Goal: Navigation & Orientation: Understand site structure

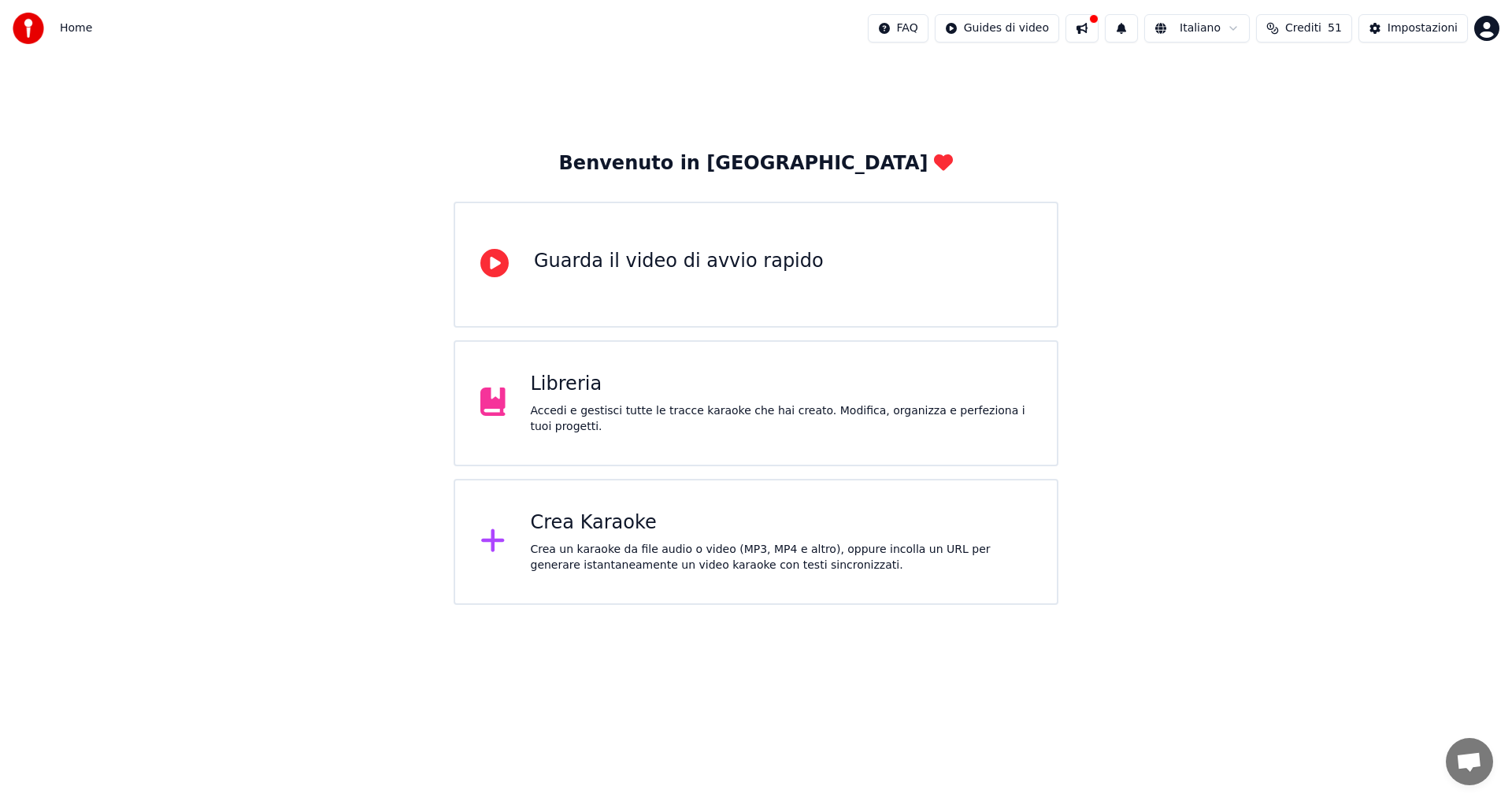
click at [587, 413] on div "Accedi e gestisci tutte le tracce karaoke che hai creato. Modifica, organizza e…" at bounding box center [782, 418] width 502 height 31
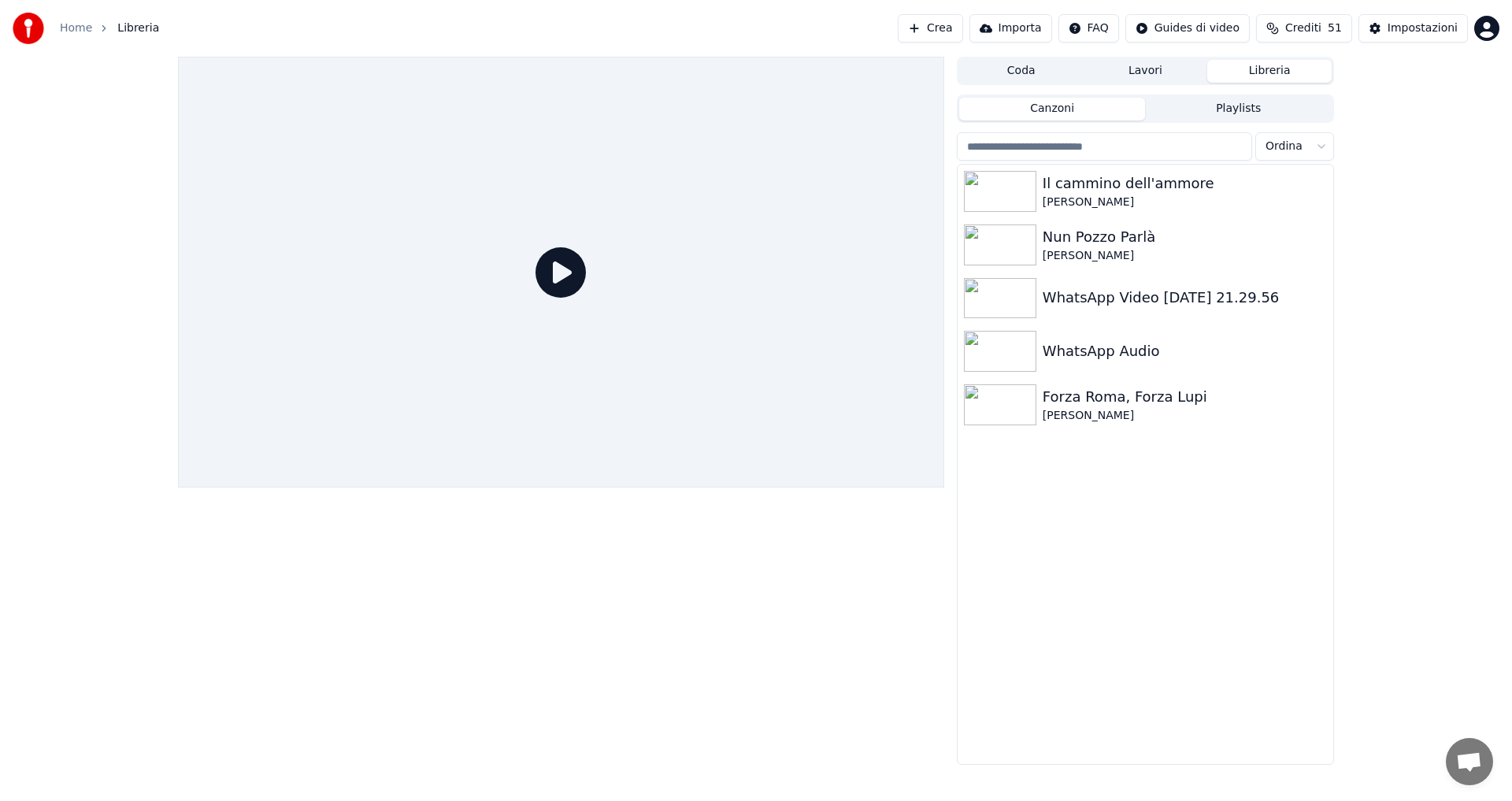
click at [1226, 111] on button "Playlists" at bounding box center [1238, 109] width 187 height 23
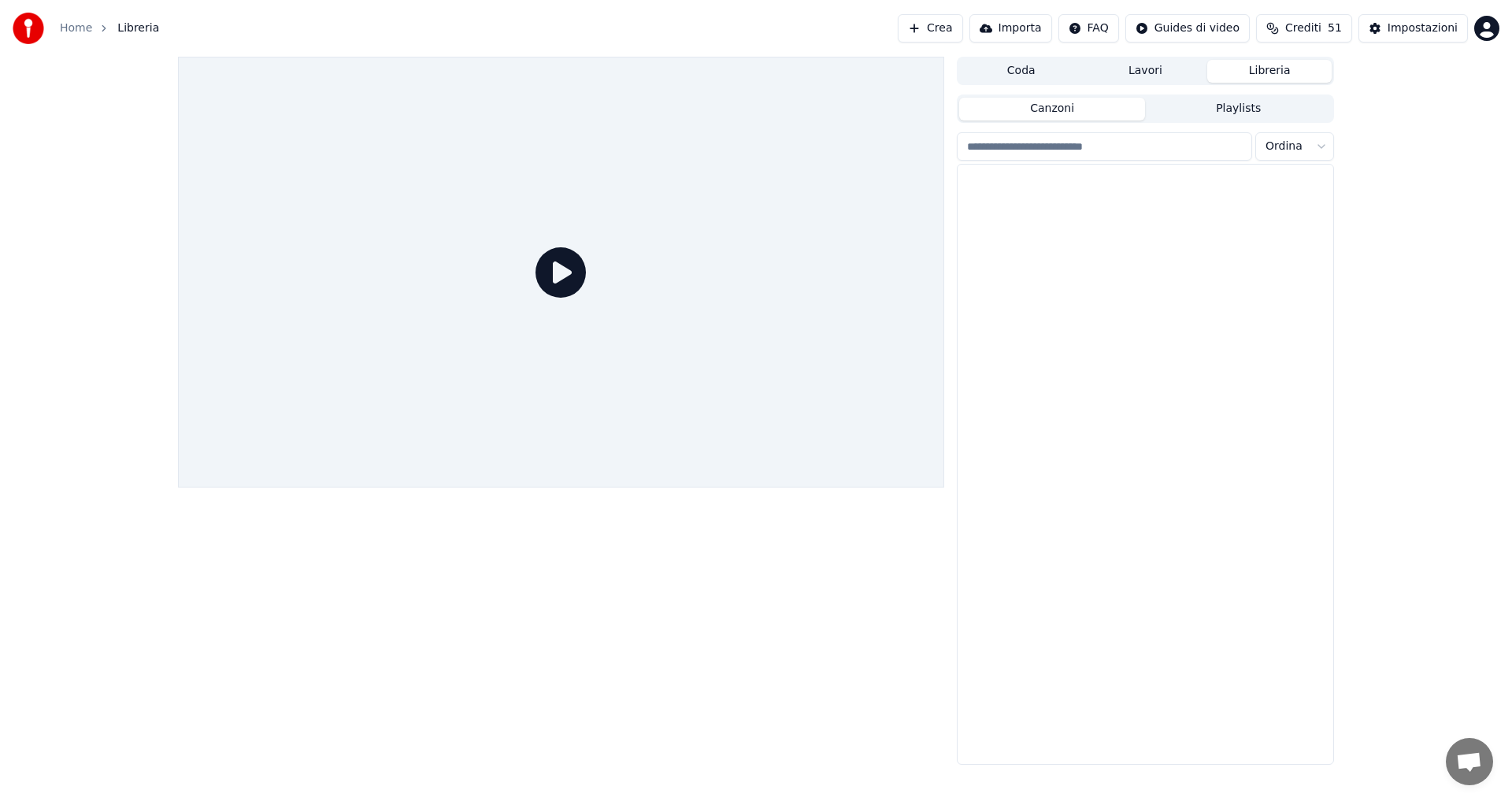
click at [1090, 111] on button "Canzoni" at bounding box center [1053, 109] width 187 height 23
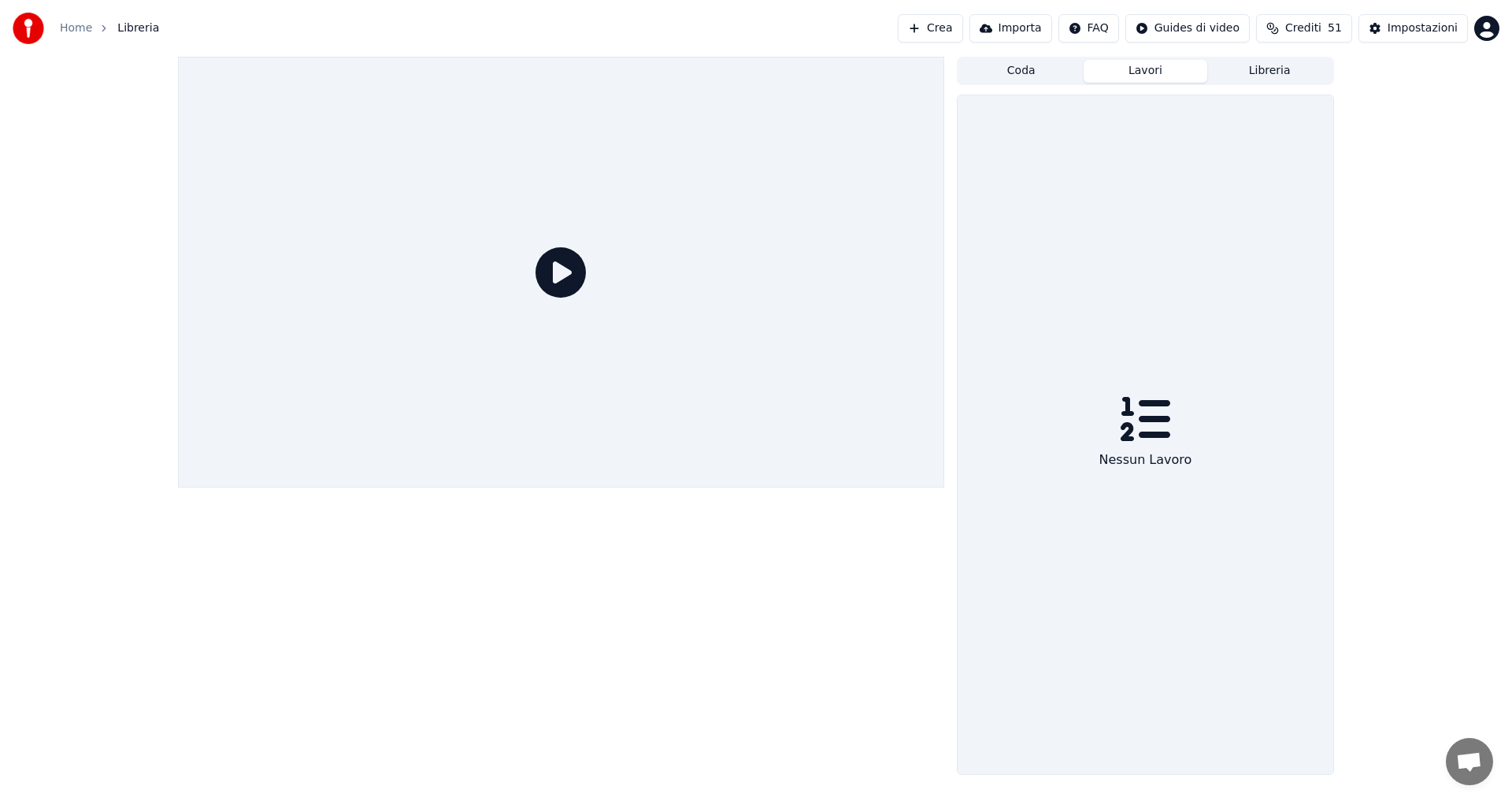
click at [1171, 74] on button "Lavori" at bounding box center [1146, 71] width 125 height 23
click at [1044, 68] on button "Coda" at bounding box center [1021, 71] width 125 height 23
click at [1263, 78] on button "Libreria" at bounding box center [1270, 71] width 125 height 23
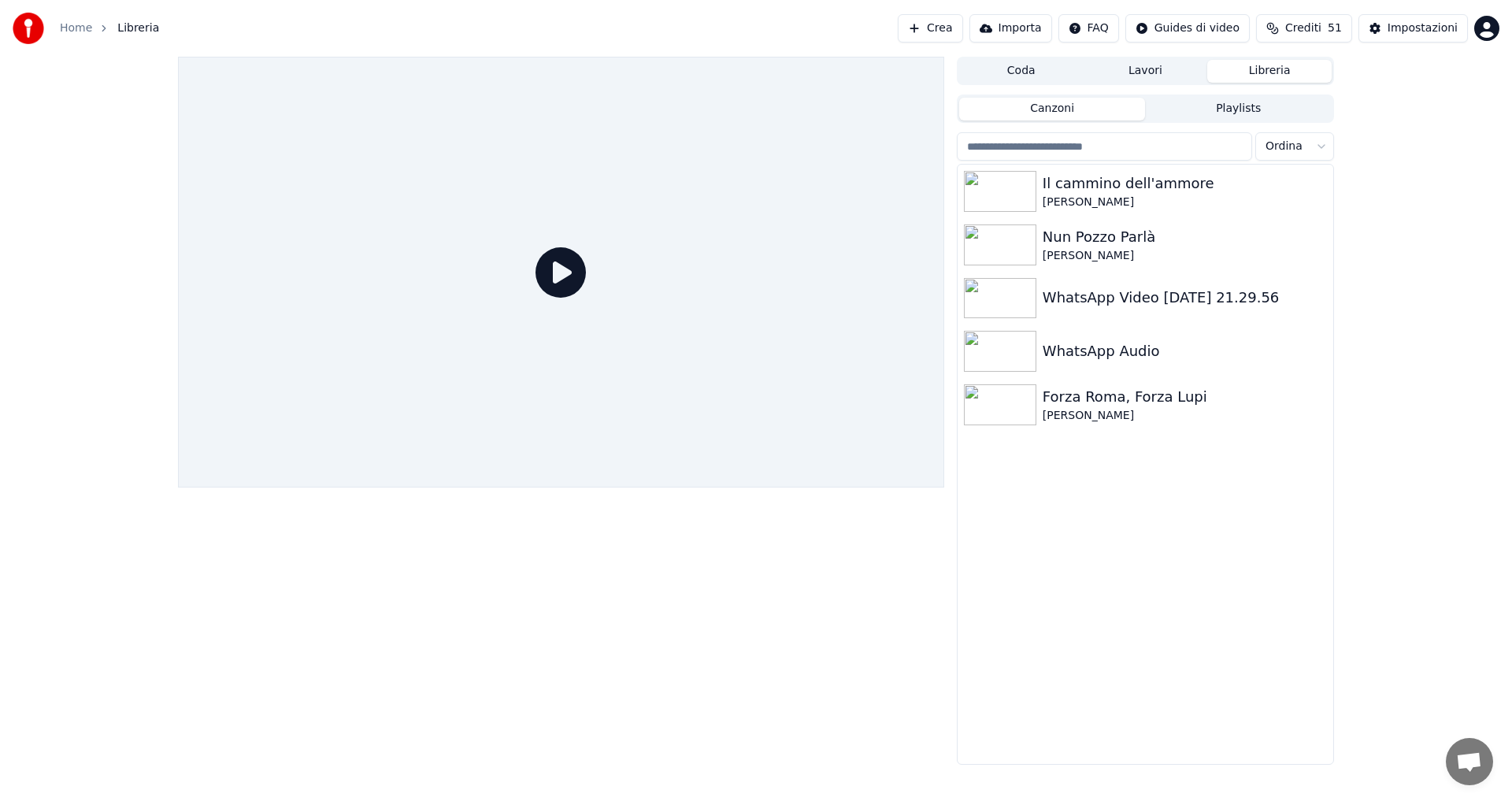
click at [1317, 149] on html "Home Libreria Crea Importa FAQ Guides di video Crediti 51 Impostazioni Coda Lav…" at bounding box center [756, 400] width 1512 height 801
click at [1320, 147] on html "Home Libreria Crea Importa FAQ Guides di video Crediti 51 Impostazioni Coda Lav…" at bounding box center [756, 400] width 1512 height 801
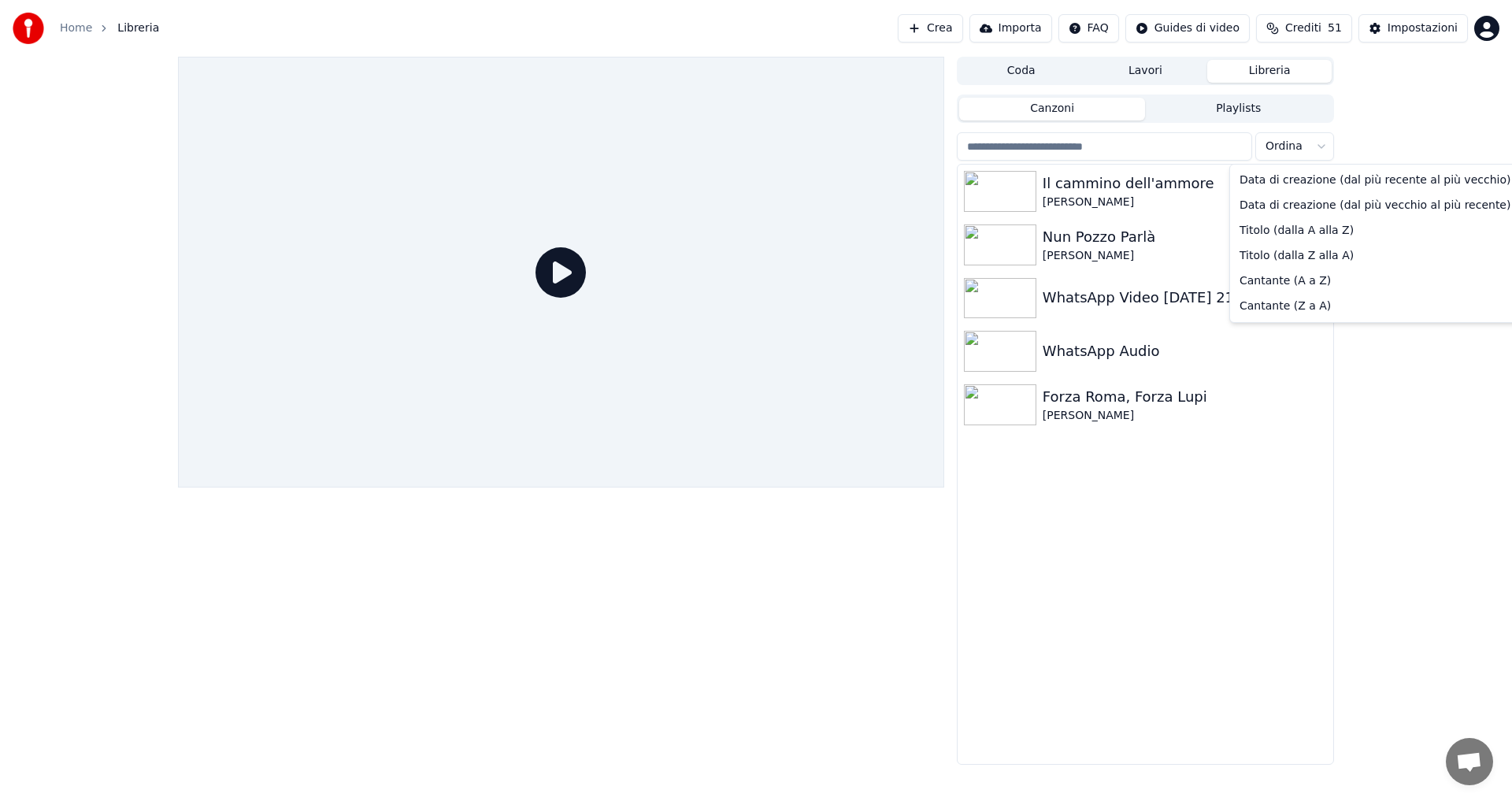
click at [1320, 147] on html "Home Libreria Crea Importa FAQ Guides di video Crediti 51 Impostazioni Coda Lav…" at bounding box center [756, 400] width 1512 height 801
click at [1316, 148] on html "Home Libreria Crea Importa FAQ Guides di video Crediti 51 Impostazioni Coda Lav…" at bounding box center [756, 400] width 1512 height 801
